Goal: Information Seeking & Learning: Learn about a topic

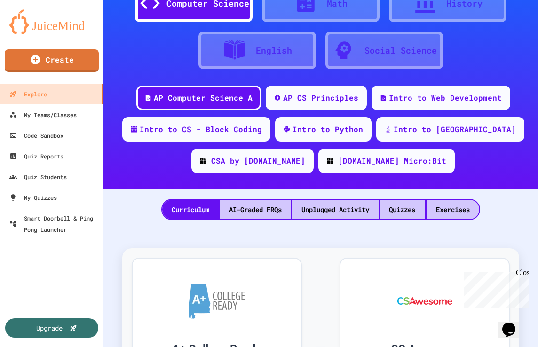
scroll to position [94, 0]
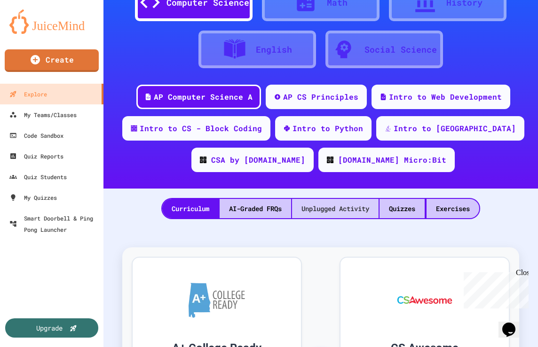
drag, startPoint x: 414, startPoint y: 208, endPoint x: 373, endPoint y: 205, distance: 41.0
click at [414, 208] on div "Quizzes" at bounding box center [401, 208] width 45 height 19
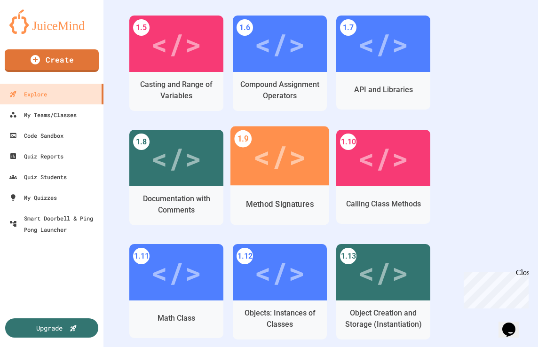
scroll to position [564, 0]
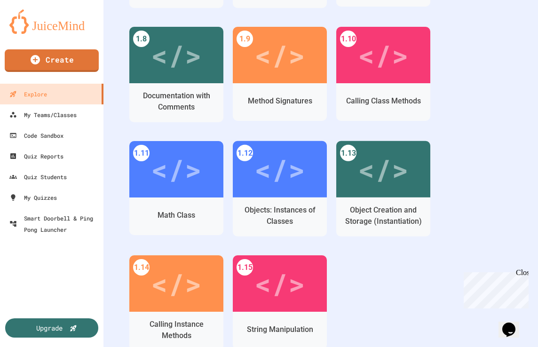
click at [458, 118] on div "1.1 </> Intro to Algorithms, Programming, and Compilers 1.2 </> Variables and D…" at bounding box center [320, 83] width 383 height 571
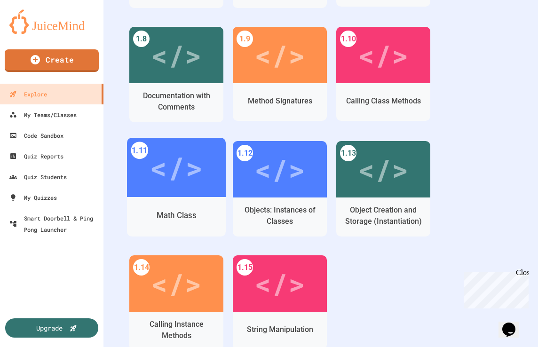
click at [191, 222] on div "Math Class" at bounding box center [176, 215] width 99 height 27
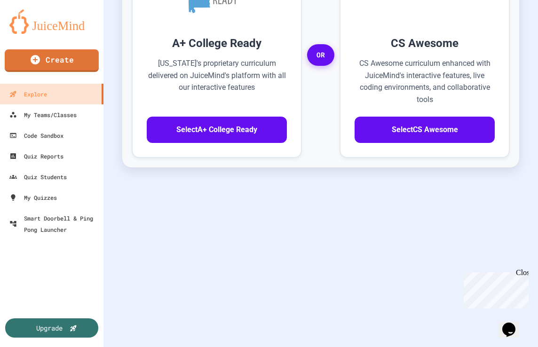
scroll to position [406, 0]
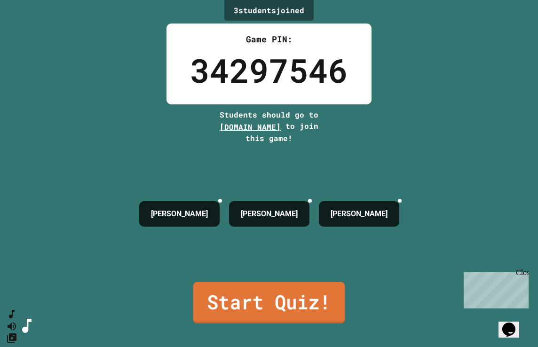
click at [268, 298] on link "Start Quiz!" at bounding box center [269, 302] width 152 height 41
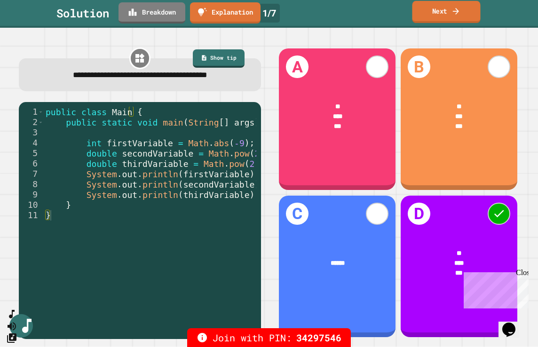
click at [442, 19] on link "Next" at bounding box center [446, 12] width 68 height 22
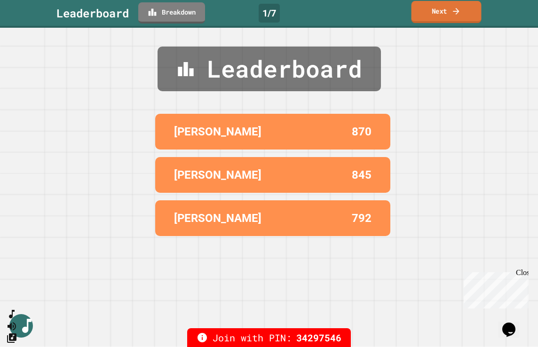
click at [442, 16] on link "Next" at bounding box center [446, 12] width 70 height 22
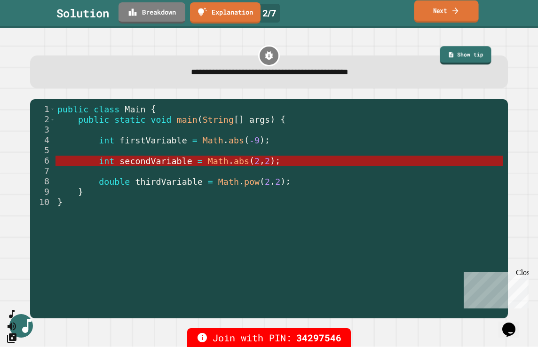
click at [436, 10] on link "Next" at bounding box center [446, 11] width 64 height 22
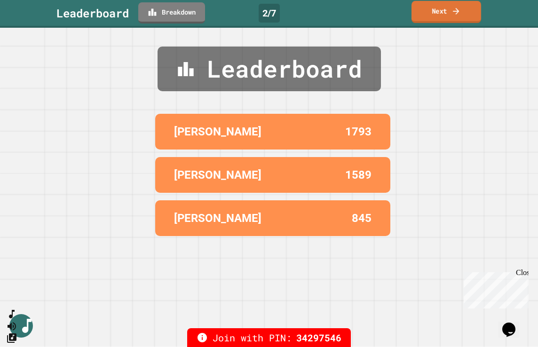
click at [429, 3] on link "Next" at bounding box center [446, 12] width 70 height 22
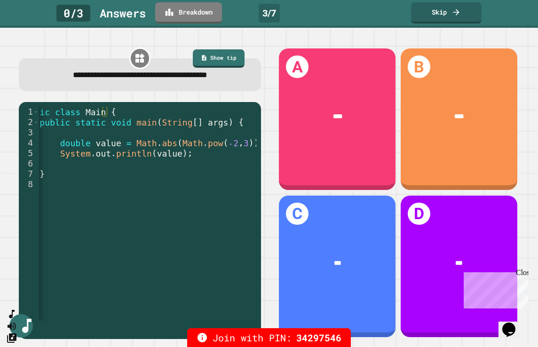
scroll to position [0, 22]
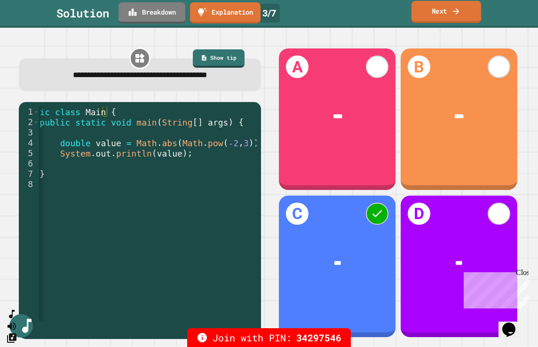
click at [450, 14] on link "Next" at bounding box center [446, 12] width 70 height 22
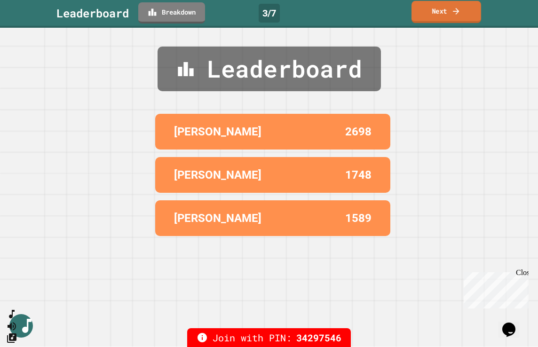
click at [448, 13] on link "Next" at bounding box center [446, 12] width 70 height 22
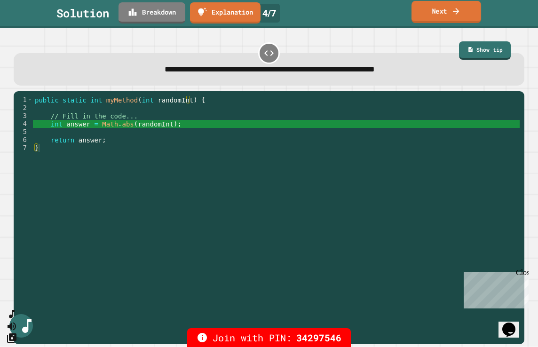
click at [439, 13] on link "Next" at bounding box center [446, 12] width 70 height 22
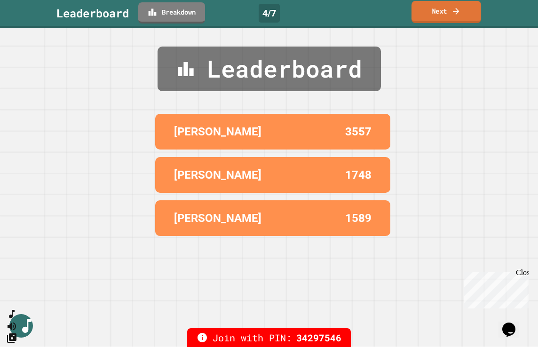
click at [452, 12] on icon at bounding box center [455, 11] width 9 height 10
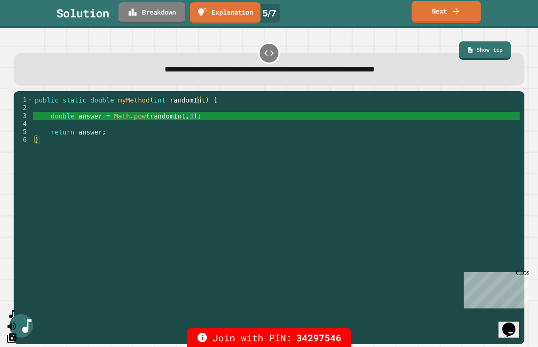
click at [460, 10] on icon at bounding box center [455, 11] width 9 height 10
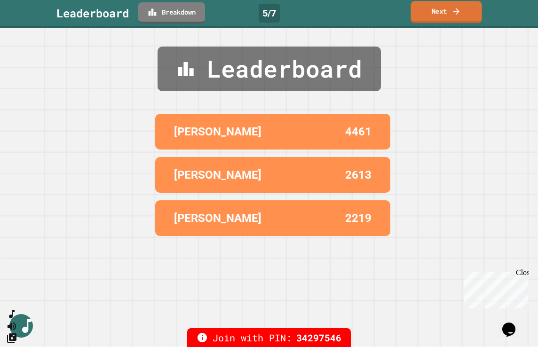
click at [443, 15] on link "Next" at bounding box center [446, 12] width 71 height 22
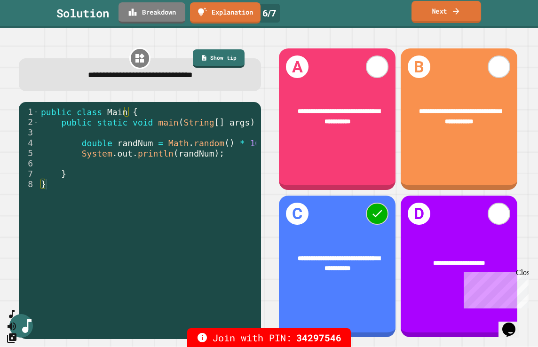
click at [449, 16] on link "Next" at bounding box center [446, 12] width 70 height 22
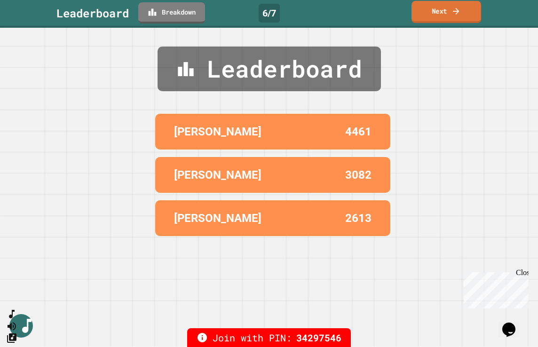
click at [450, 12] on link "Next" at bounding box center [446, 12] width 70 height 22
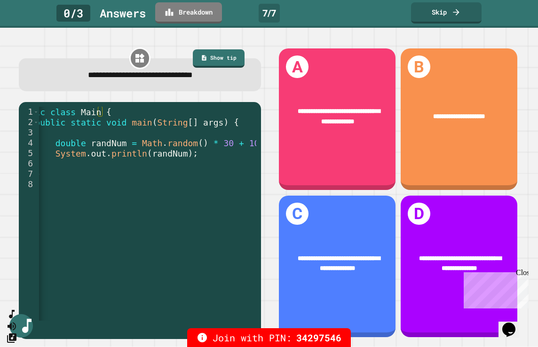
scroll to position [0, 26]
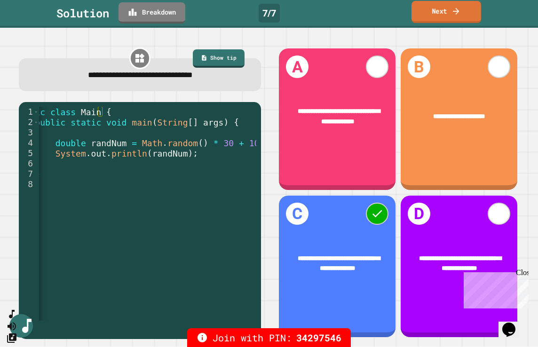
click at [446, 14] on link "Next" at bounding box center [446, 12] width 70 height 22
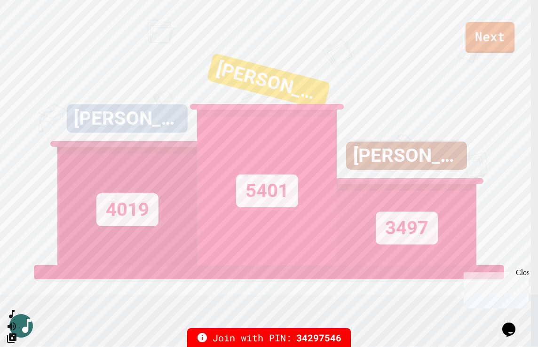
click at [484, 41] on link "Next" at bounding box center [490, 37] width 49 height 31
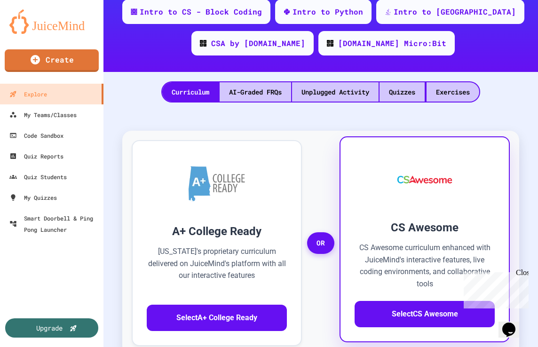
scroll to position [235, 0]
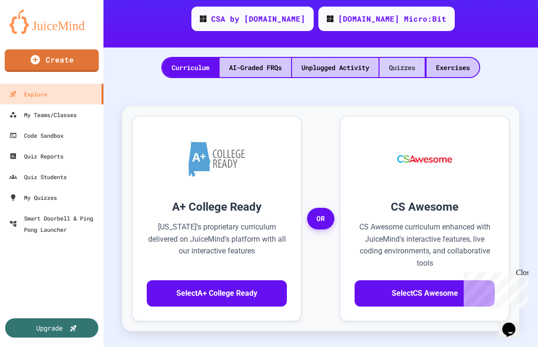
click at [412, 70] on div "Quizzes" at bounding box center [401, 67] width 45 height 19
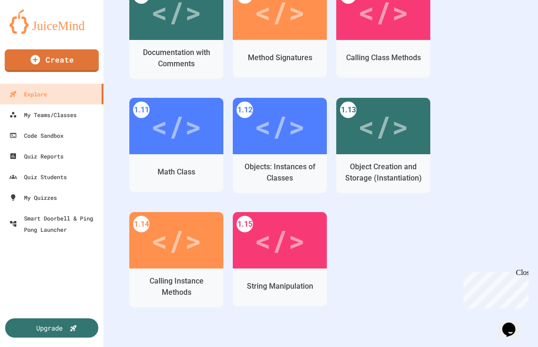
scroll to position [611, 0]
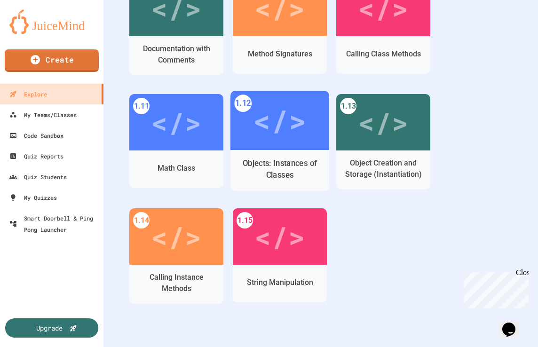
click at [300, 178] on div "Objects: Instances of Classes" at bounding box center [280, 170] width 84 height 24
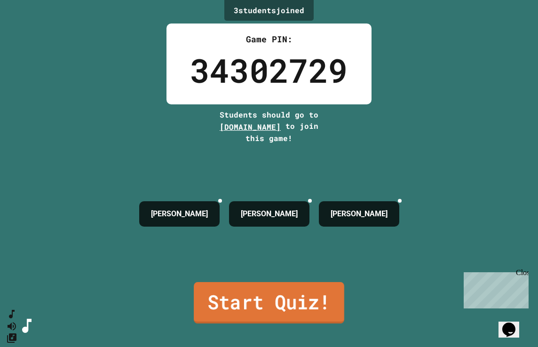
click at [257, 302] on link "Start Quiz!" at bounding box center [269, 302] width 150 height 41
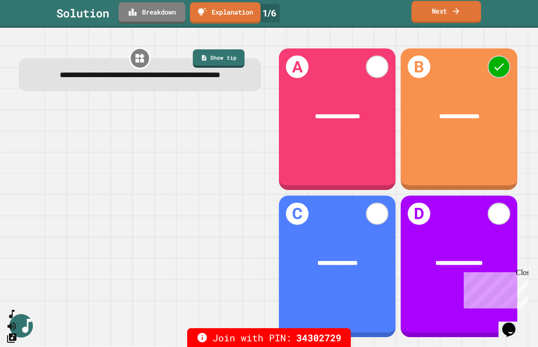
click at [441, 18] on link "Next" at bounding box center [446, 12] width 70 height 22
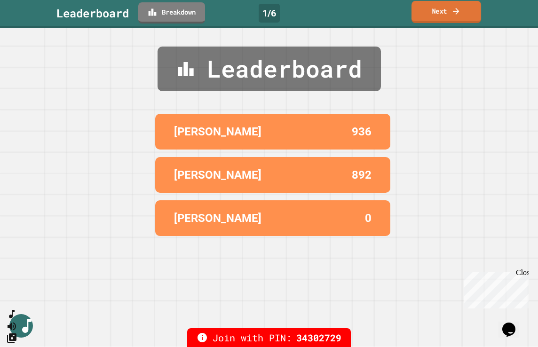
click at [441, 18] on link "Next" at bounding box center [446, 12] width 70 height 22
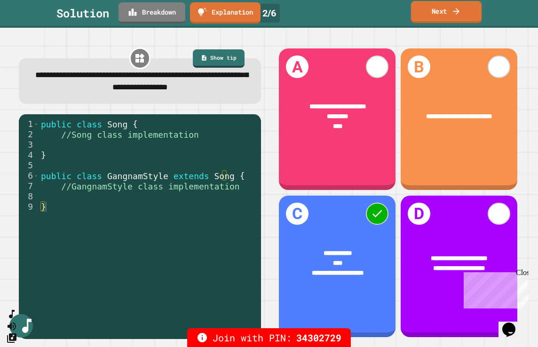
click at [442, 16] on link "Next" at bounding box center [446, 12] width 71 height 22
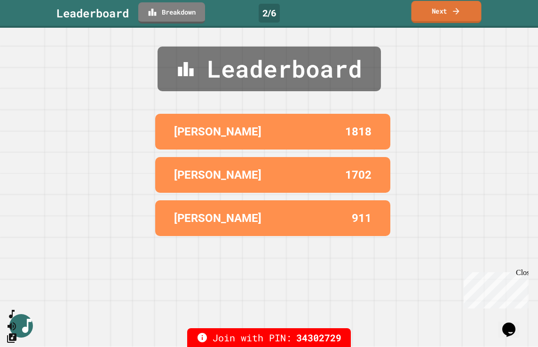
click at [440, 18] on link "Next" at bounding box center [446, 12] width 70 height 22
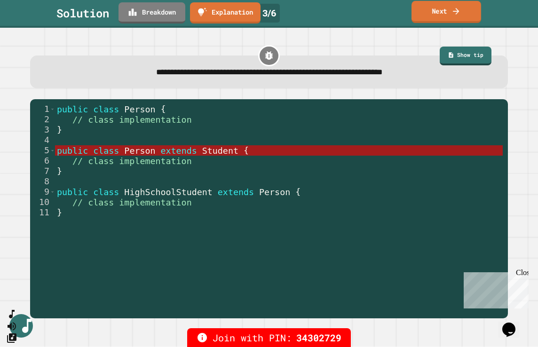
click at [445, 14] on link "Next" at bounding box center [446, 12] width 70 height 22
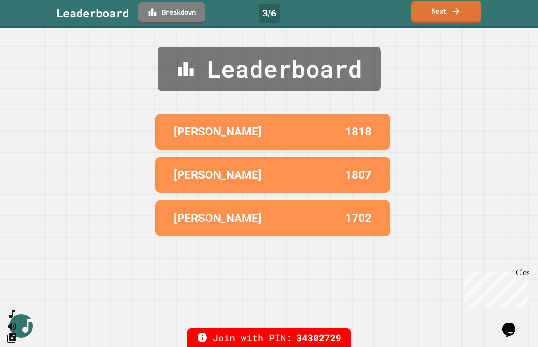
click at [445, 14] on link "Next" at bounding box center [446, 12] width 70 height 22
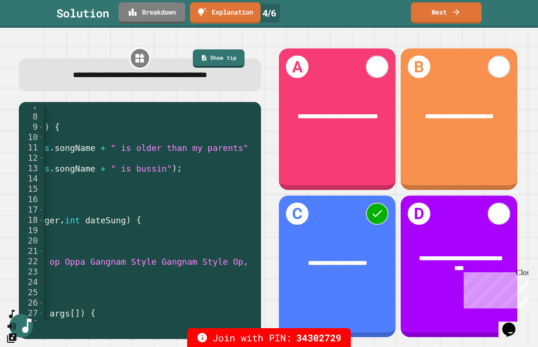
scroll to position [0, 176]
click at [452, 13] on icon at bounding box center [455, 11] width 9 height 10
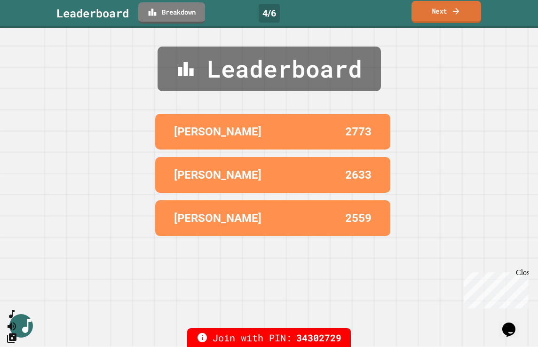
click at [451, 14] on link "Next" at bounding box center [446, 12] width 70 height 22
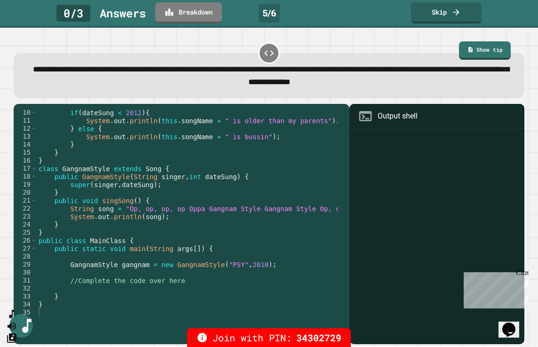
scroll to position [72, 0]
click at [477, 52] on link "Show tip" at bounding box center [485, 49] width 52 height 19
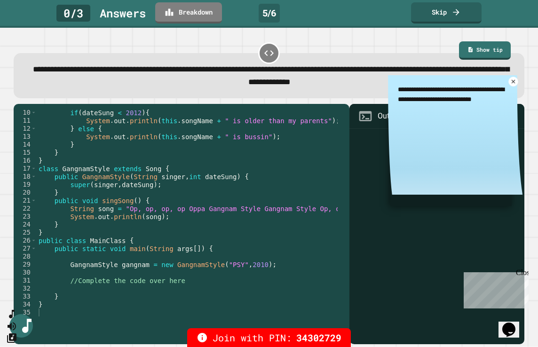
click at [510, 85] on icon at bounding box center [513, 82] width 7 height 7
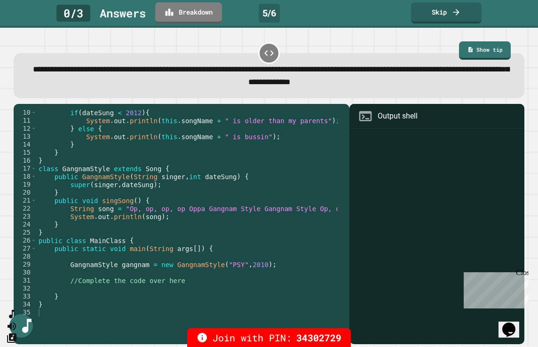
scroll to position [64, 0]
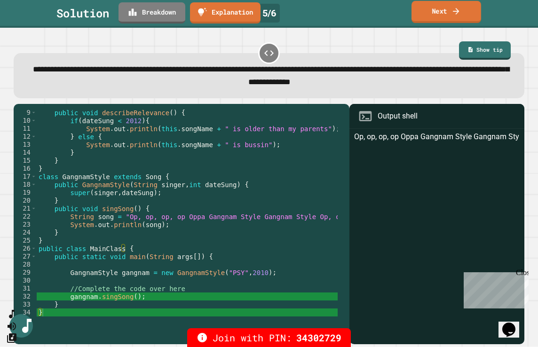
click at [451, 15] on icon at bounding box center [455, 11] width 9 height 10
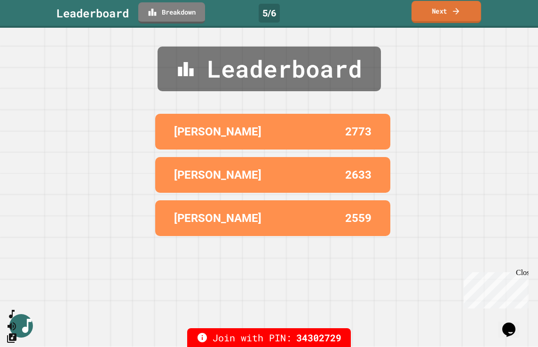
click at [451, 15] on icon at bounding box center [455, 11] width 9 height 10
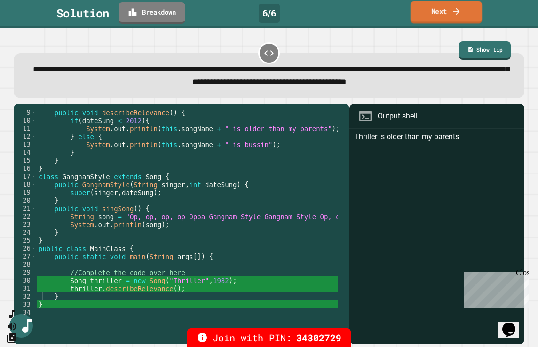
click at [433, 16] on link "Next" at bounding box center [447, 12] width 72 height 22
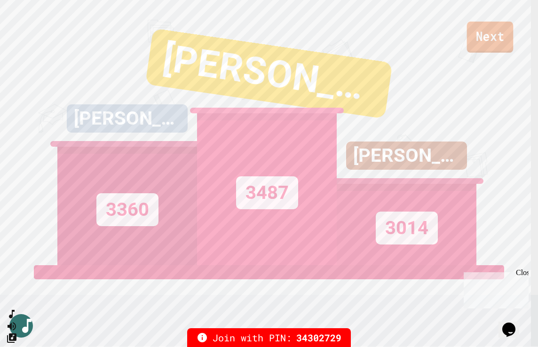
click at [490, 35] on link "Next" at bounding box center [490, 37] width 47 height 31
